Goal: Transaction & Acquisition: Purchase product/service

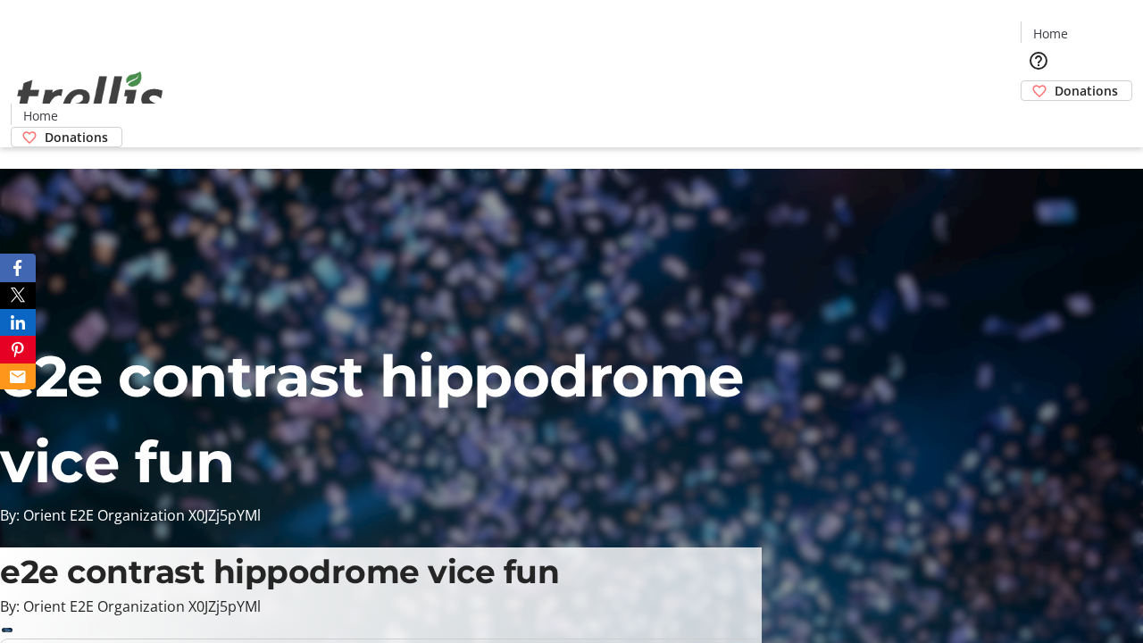
click at [1055, 81] on span "Donations" at bounding box center [1086, 90] width 63 height 19
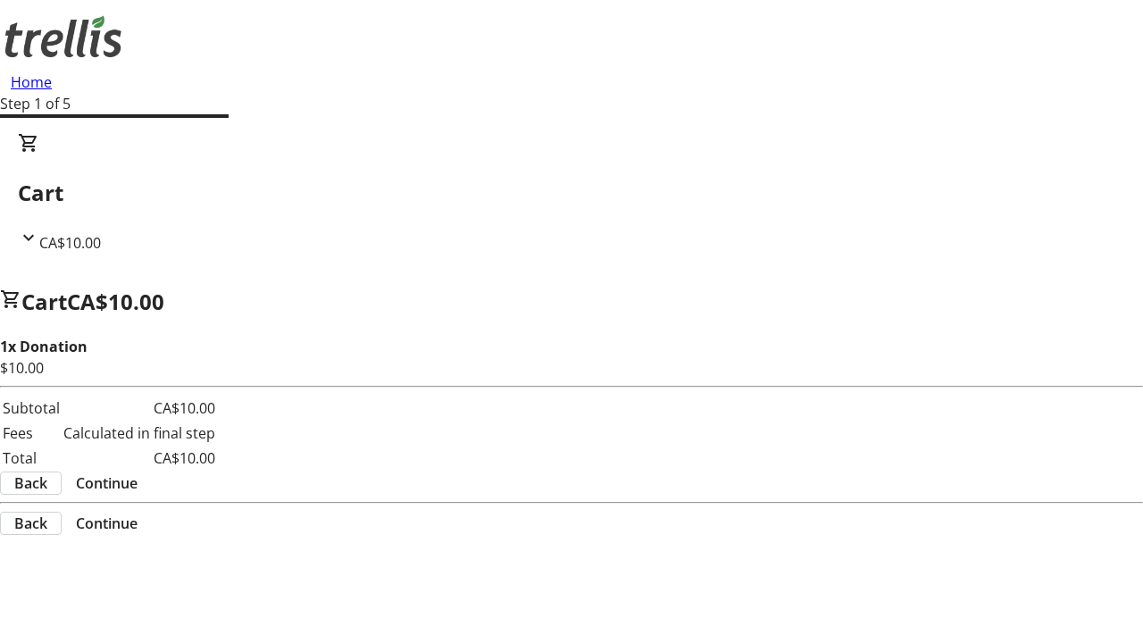
select select "CA"
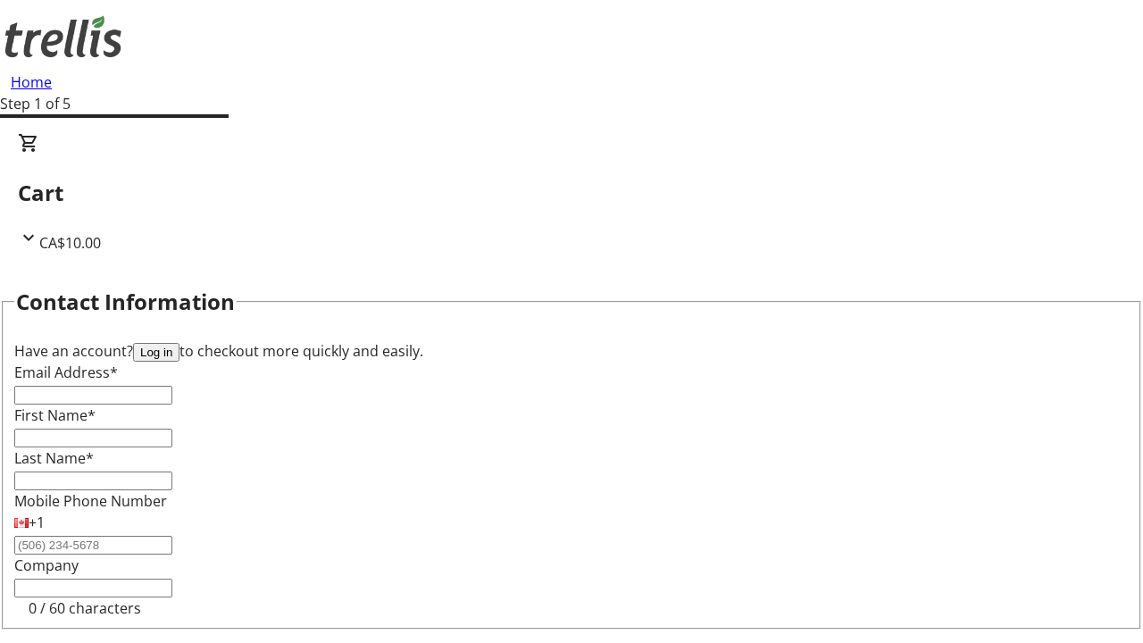
click at [180, 343] on button "Log in" at bounding box center [156, 352] width 46 height 19
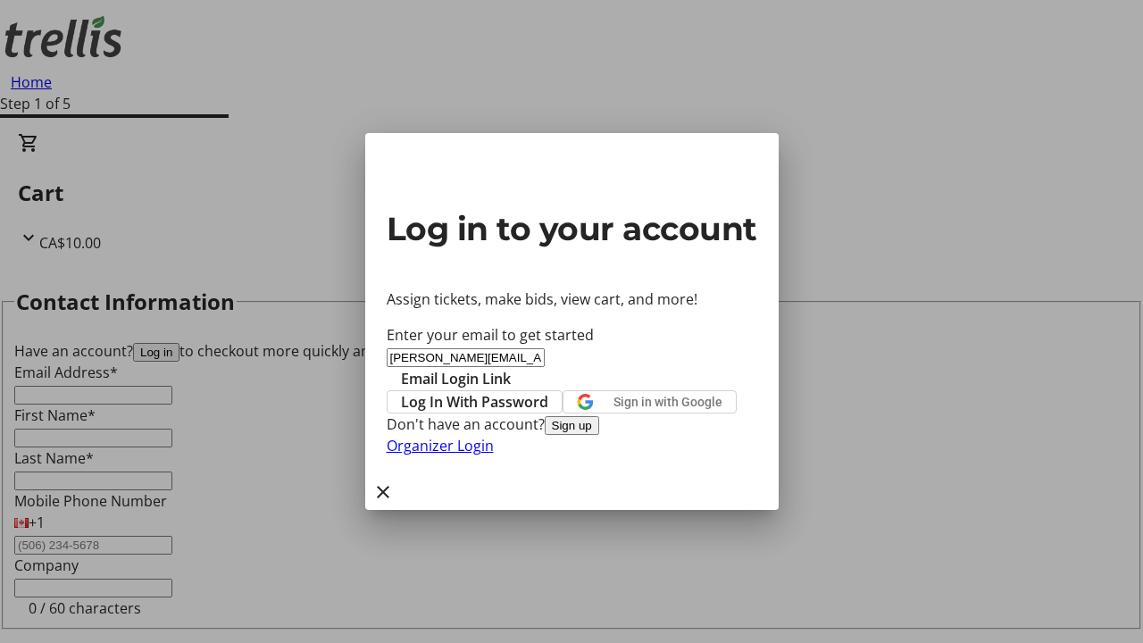
type input "[PERSON_NAME][EMAIL_ADDRESS][DOMAIN_NAME]"
click at [511, 368] on span "Email Login Link" at bounding box center [456, 378] width 110 height 21
